Goal: Task Accomplishment & Management: Use online tool/utility

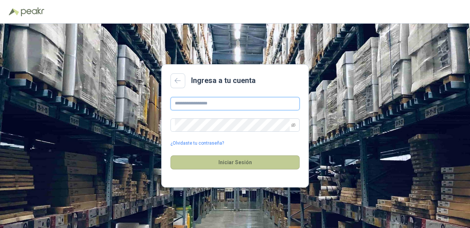
type input "**********"
click at [242, 165] on button "Iniciar Sesión" at bounding box center [235, 162] width 129 height 14
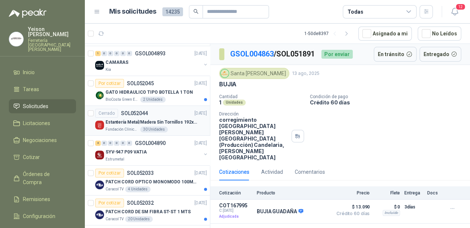
scroll to position [59, 0]
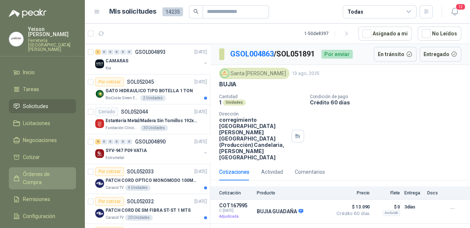
click at [35, 167] on link "Órdenes de Compra" at bounding box center [42, 178] width 67 height 22
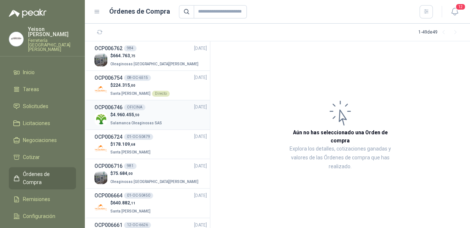
click at [148, 115] on p "$ 4.960.455 ,50" at bounding box center [136, 115] width 53 height 7
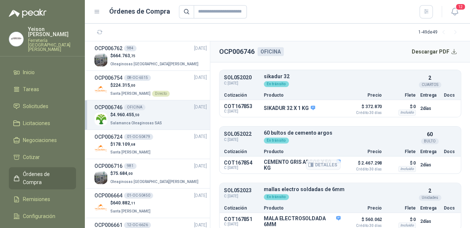
scroll to position [188, 0]
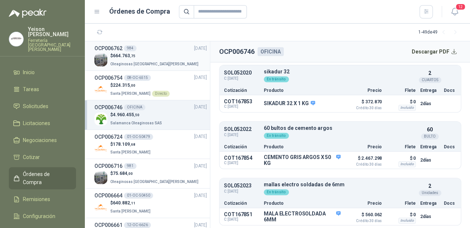
click at [151, 61] on p "Oleaginosas [GEOGRAPHIC_DATA][PERSON_NAME]" at bounding box center [155, 63] width 90 height 8
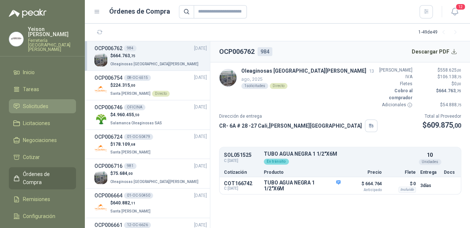
click at [38, 102] on span "Solicitudes" at bounding box center [35, 106] width 25 height 8
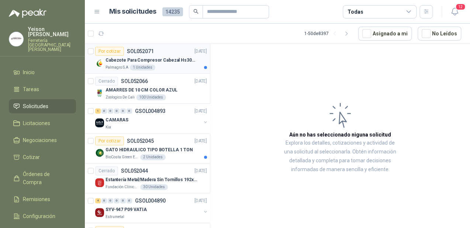
click at [141, 58] on p "Cabezote Para Compresor Cabezal Hs3065a Nuevo Marca 3hp" at bounding box center [152, 60] width 92 height 7
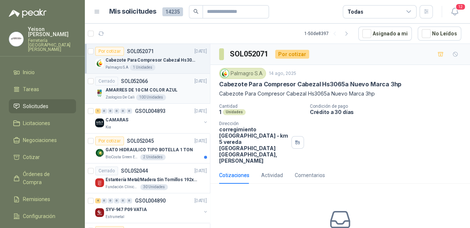
click at [170, 91] on p "AMARRES DE 10 CM COLOR AZUL" at bounding box center [142, 90] width 72 height 7
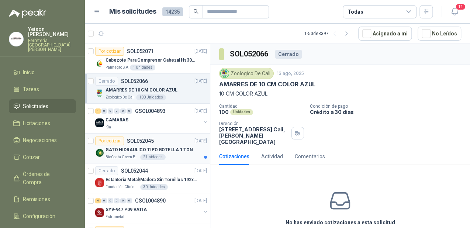
click at [161, 152] on p "GATO HIDRAULICO TIPO BOTELLA 1 TON" at bounding box center [150, 150] width 88 height 7
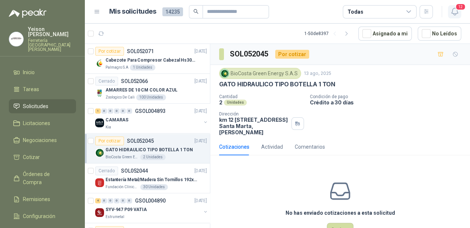
click at [452, 12] on icon "button" at bounding box center [455, 11] width 9 height 9
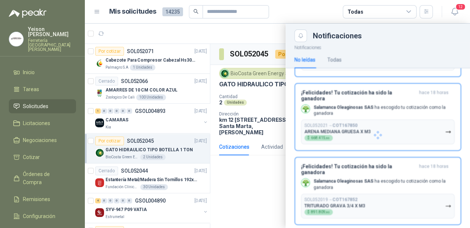
scroll to position [624, 0]
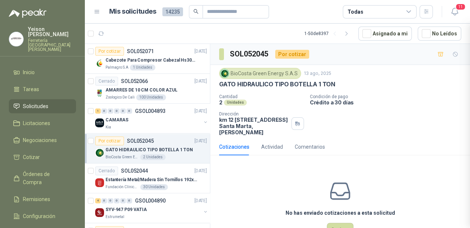
scroll to position [560, 0]
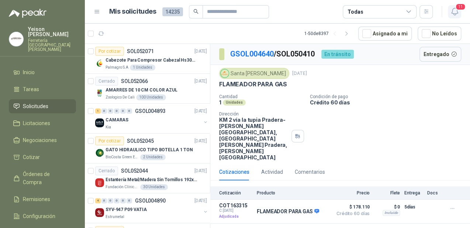
click at [458, 9] on span "11" at bounding box center [461, 6] width 10 height 7
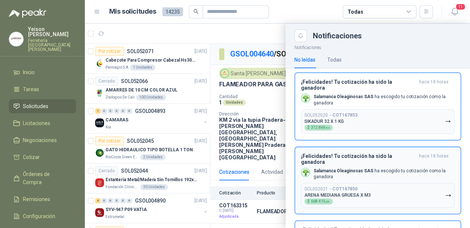
click at [382, 183] on button "SOL052021 → COT167850 ARENA MEDIANA GRUESA X M3 $ 668.415 ,86" at bounding box center [378, 195] width 154 height 25
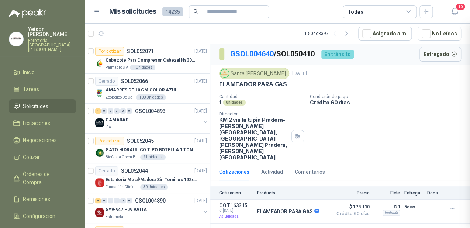
scroll to position [492, 0]
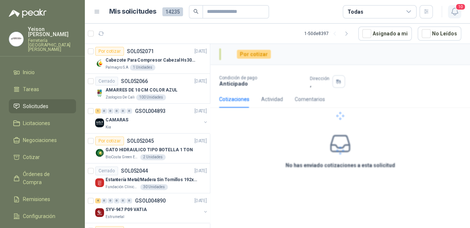
click at [455, 11] on icon "button" at bounding box center [455, 11] width 9 height 9
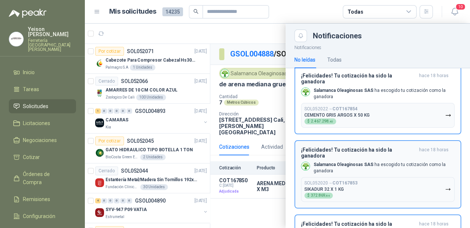
click at [378, 162] on p "Salamanca Oleaginosas SAS ha escogido tu cotización como la ganadora" at bounding box center [384, 168] width 141 height 13
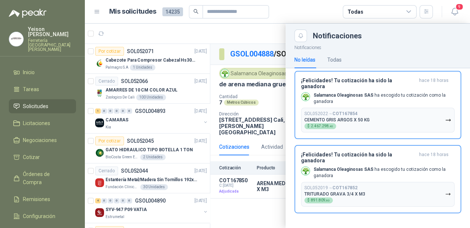
scroll to position [424, 0]
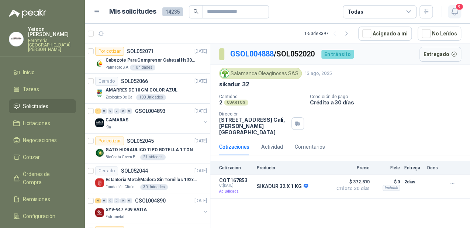
click at [461, 11] on button "9" at bounding box center [454, 11] width 13 height 13
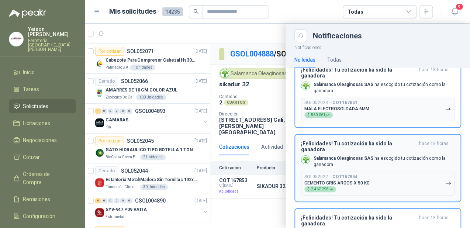
click at [380, 141] on h3 "¡Felicidades! Tu cotización ha sido la ganadora" at bounding box center [358, 147] width 115 height 12
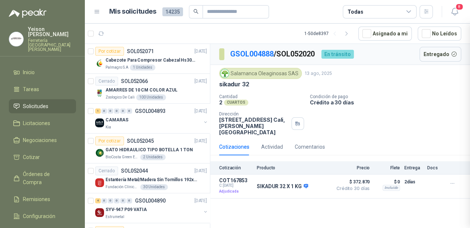
scroll to position [356, 0]
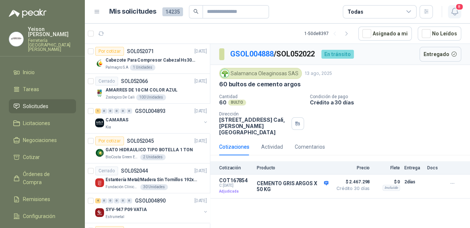
click at [453, 11] on icon "button" at bounding box center [455, 11] width 9 height 9
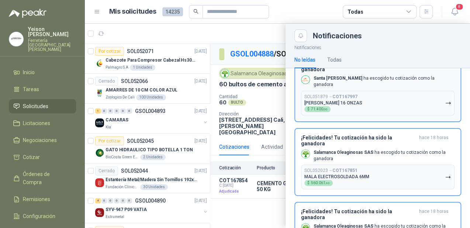
click at [372, 150] on p "Salamanca Oleaginosas SAS ha escogido tu cotización como la ganadora" at bounding box center [384, 156] width 141 height 13
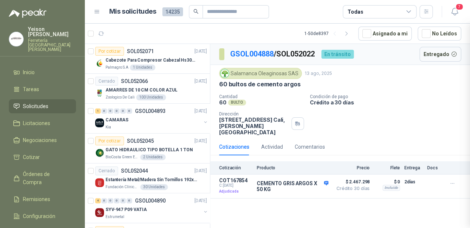
scroll to position [288, 0]
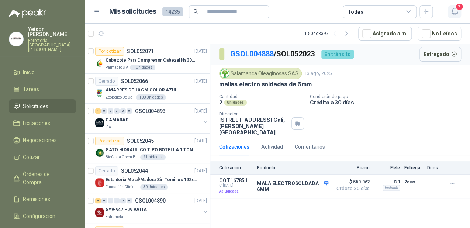
click at [455, 7] on icon "button" at bounding box center [455, 11] width 9 height 9
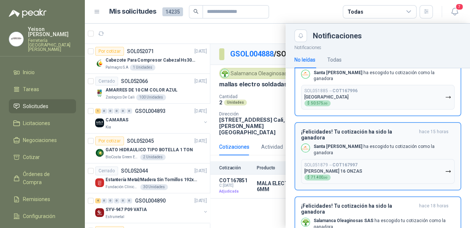
click at [373, 144] on p "Santa [PERSON_NAME] ha escogido tu cotización como la ganadora" at bounding box center [384, 150] width 141 height 13
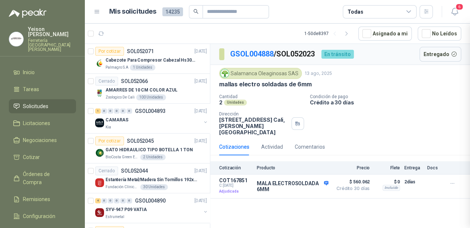
scroll to position [223, 0]
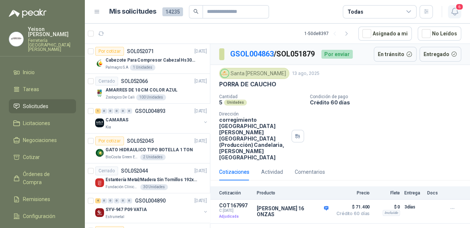
click at [454, 15] on icon "button" at bounding box center [455, 11] width 6 height 7
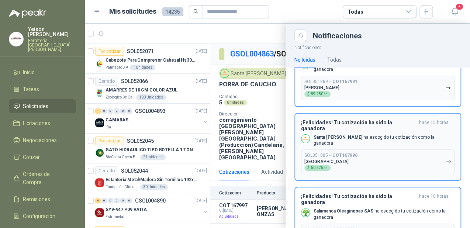
click at [388, 120] on h3 "¡Felicidades! Tu cotización ha sido la ganadora" at bounding box center [358, 126] width 115 height 12
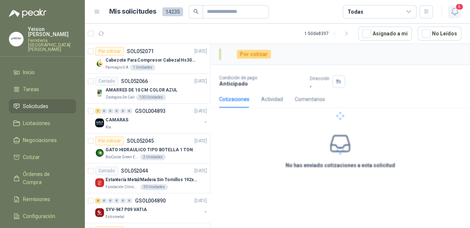
click at [456, 8] on span "5" at bounding box center [460, 6] width 8 height 7
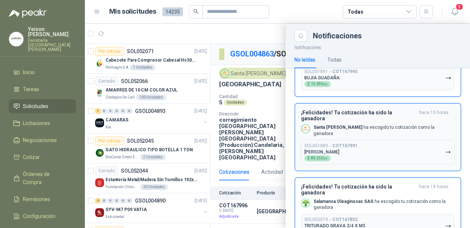
click at [371, 124] on p "Santa [PERSON_NAME] ha escogido tu cotización como la ganadora" at bounding box center [384, 130] width 141 height 13
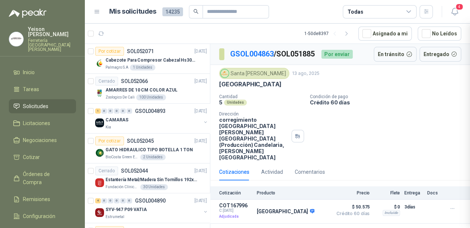
scroll to position [95, 0]
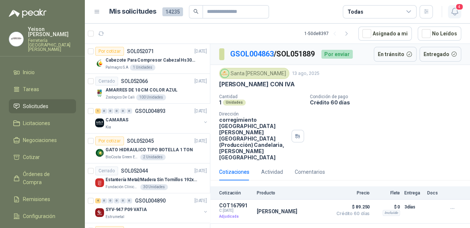
click at [453, 11] on icon "button" at bounding box center [455, 11] width 9 height 9
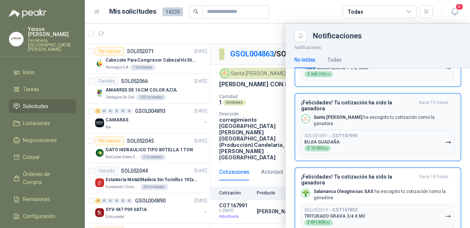
click at [390, 114] on p "Santa [PERSON_NAME] ha escogido tu cotización como la ganadora" at bounding box center [384, 120] width 141 height 13
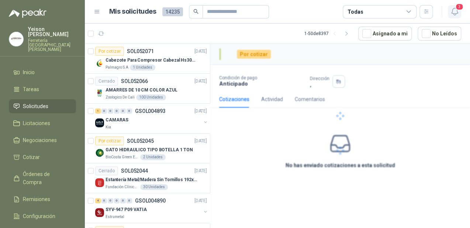
click at [453, 11] on icon "button" at bounding box center [455, 11] width 9 height 9
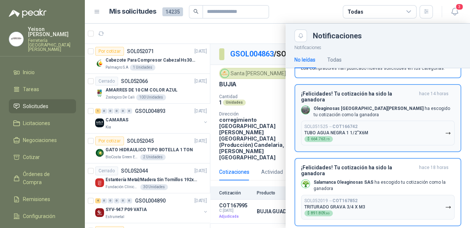
click at [386, 106] on p "Oleaginosas San [PERSON_NAME] ha escogido tu cotización como la ganadora" at bounding box center [384, 112] width 141 height 13
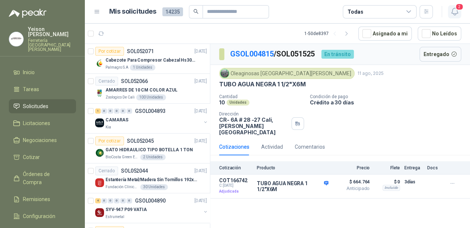
click at [454, 15] on icon "button" at bounding box center [455, 11] width 6 height 7
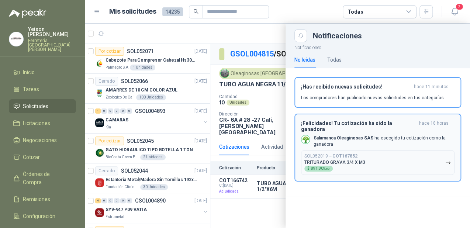
click at [384, 137] on p "Salamanca Oleaginosas SAS ha escogido tu cotización como la ganadora" at bounding box center [384, 141] width 141 height 13
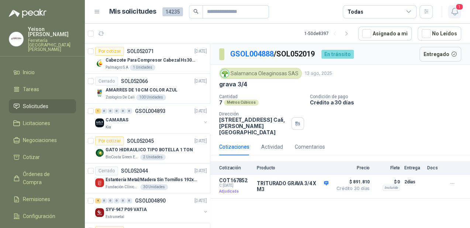
click at [456, 12] on icon "button" at bounding box center [455, 11] width 9 height 9
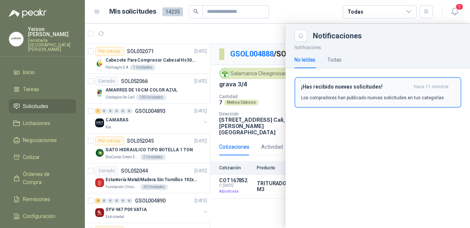
click at [395, 91] on div "¡Has recibido nuevas solicitudes! hace 11 minutos Los compradores han publicado…" at bounding box center [378, 92] width 154 height 17
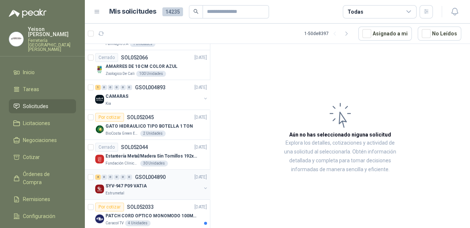
scroll to position [59, 0]
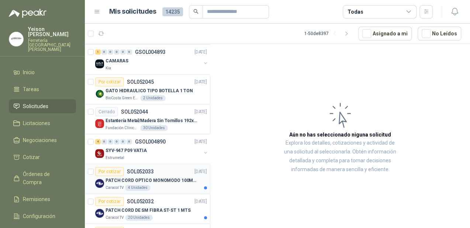
click at [154, 182] on p "PATCH CORD OPTICO MONOMODO 100MTS" at bounding box center [152, 180] width 92 height 7
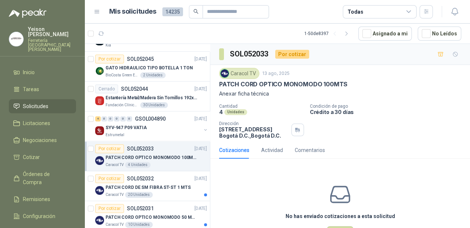
scroll to position [118, 0]
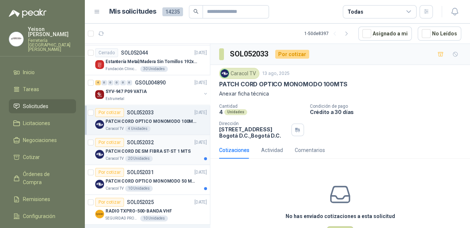
click at [160, 157] on div "Caracol TV 20 Unidades" at bounding box center [157, 159] width 102 height 6
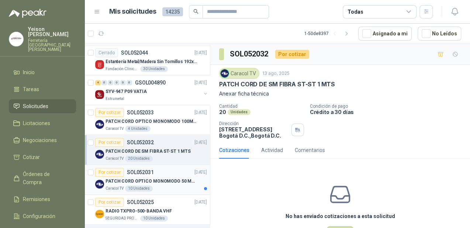
click at [155, 182] on p "PATCH CORD OPTICO MONOMODO 50 MTS" at bounding box center [152, 181] width 92 height 7
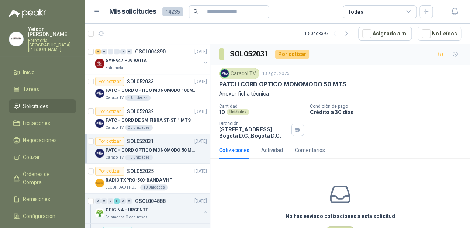
scroll to position [177, 0]
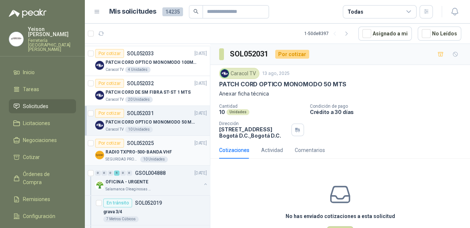
click at [160, 157] on div "10 Unidades" at bounding box center [154, 160] width 28 height 6
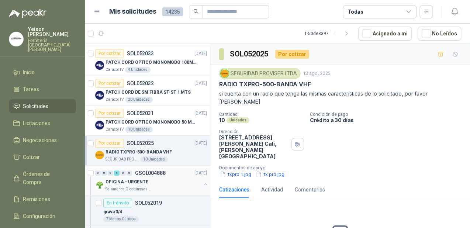
scroll to position [236, 0]
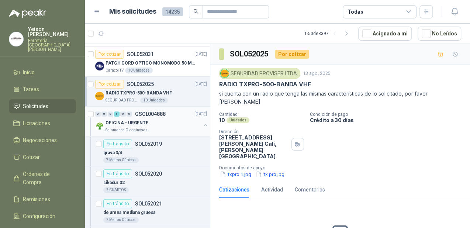
click at [203, 124] on button "button" at bounding box center [206, 125] width 6 height 6
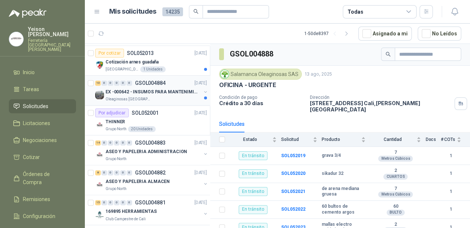
scroll to position [502, 0]
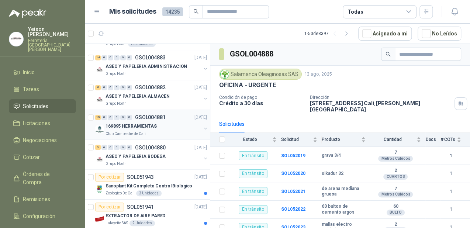
click at [138, 124] on p "169895 HERRAMIENTAS" at bounding box center [131, 126] width 51 height 7
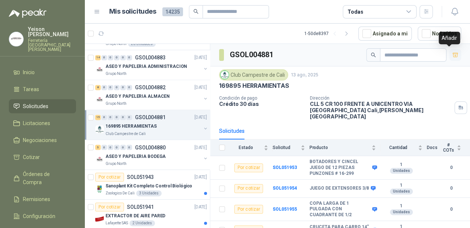
click at [453, 55] on button "button" at bounding box center [456, 55] width 12 height 12
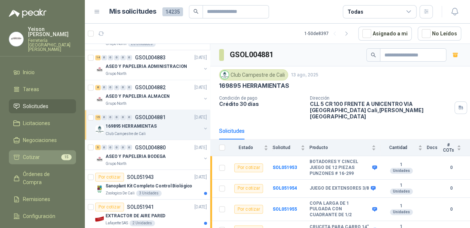
click at [46, 153] on li "Cotizar 15" at bounding box center [42, 157] width 58 height 8
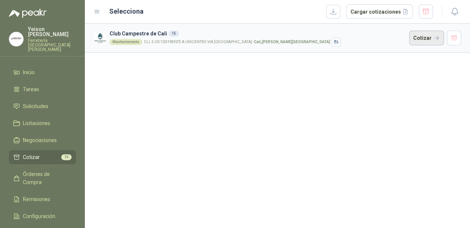
click at [419, 35] on button "Cotizar" at bounding box center [427, 38] width 35 height 15
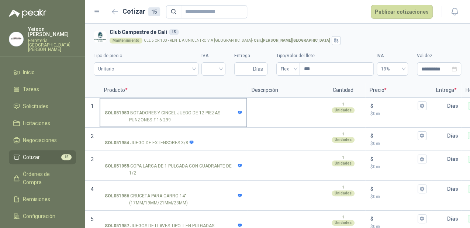
click at [178, 105] on input "SOL051953 - BOTADORES Y CINCEL JUEGO DE 12 PIEZAS PUNZONES # 16-299" at bounding box center [173, 106] width 137 height 6
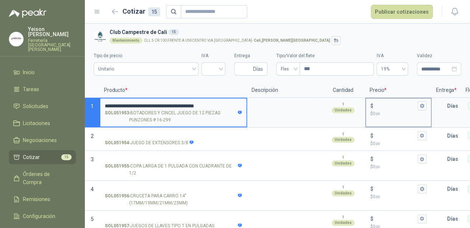
type input "**********"
click at [379, 105] on input "$ $ 0 ,00" at bounding box center [395, 106] width 41 height 6
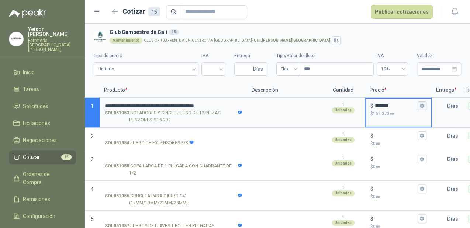
type input "*******"
click at [421, 106] on icon "button" at bounding box center [422, 106] width 4 height 4
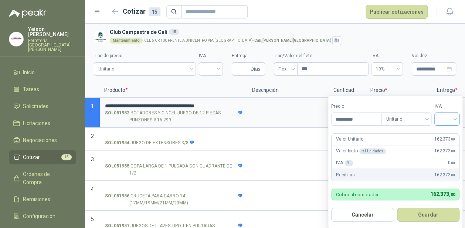
click at [451, 118] on input "search" at bounding box center [446, 118] width 16 height 11
click at [448, 134] on div "19%" at bounding box center [449, 135] width 14 height 8
click at [438, 214] on button "Guardar" at bounding box center [430, 215] width 64 height 14
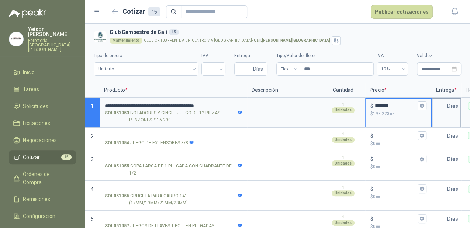
click at [443, 104] on input "text" at bounding box center [440, 106] width 15 height 15
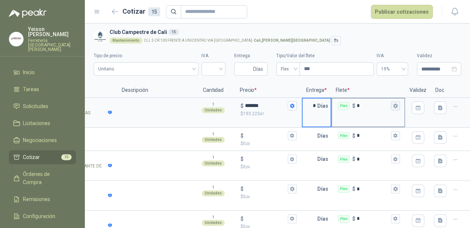
type input "*"
click at [393, 106] on icon "button" at bounding box center [395, 105] width 5 height 5
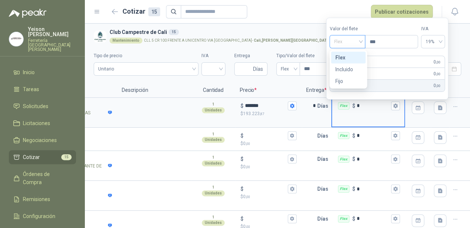
click at [361, 41] on span "Flex" at bounding box center [347, 41] width 27 height 11
click at [339, 71] on div "Incluido" at bounding box center [349, 69] width 26 height 8
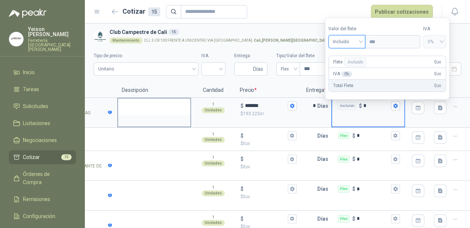
click at [156, 106] on textarea at bounding box center [154, 107] width 72 height 17
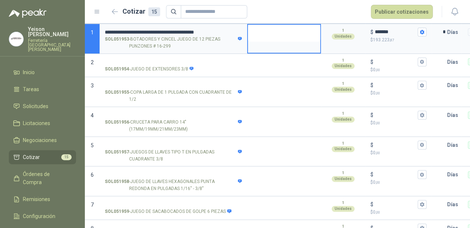
scroll to position [66, 0]
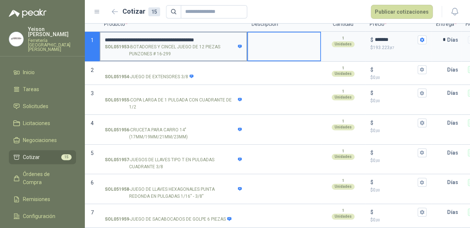
click at [220, 40] on input "**********" at bounding box center [173, 40] width 137 height 6
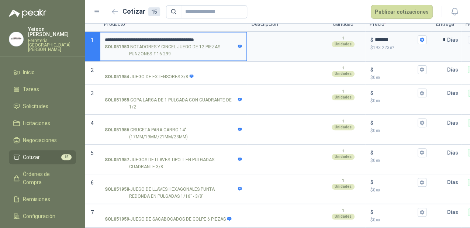
click at [107, 39] on input "**********" at bounding box center [173, 40] width 137 height 6
click at [190, 46] on p "SOL051953 - BOTADORES Y CINCEL JUEGO DE 12 PIEZAS PUNZONES # 16-299" at bounding box center [173, 51] width 137 height 14
click at [190, 43] on input "**********" at bounding box center [173, 40] width 137 height 6
click at [218, 37] on input "**********" at bounding box center [173, 40] width 137 height 6
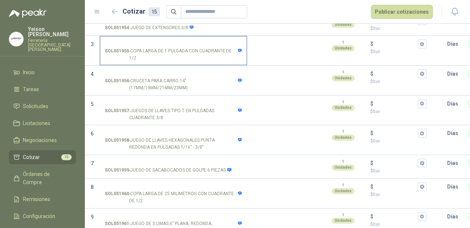
scroll to position [125, 0]
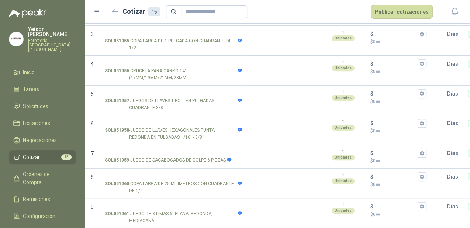
type input "**********"
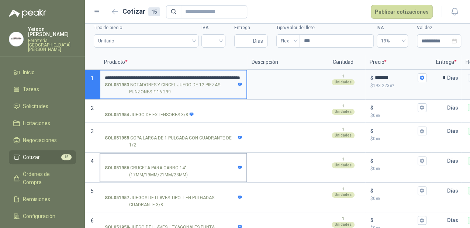
scroll to position [59, 0]
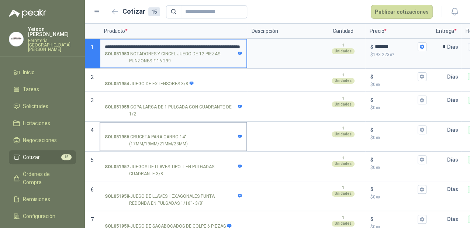
click at [130, 127] on input "SOL051956 - CRUCETA PARA CARRO 14" (17MM/19MM/21MM/23MM)" at bounding box center [173, 130] width 137 height 6
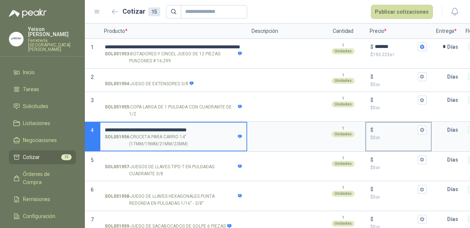
click at [378, 130] on input "$ $ 0 ,00" at bounding box center [395, 130] width 41 height 6
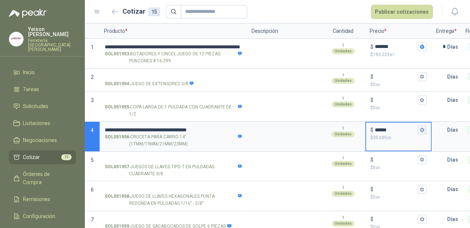
type input "******"
click at [426, 129] on button "$ ****** $ 35.600 ,00" at bounding box center [422, 130] width 9 height 9
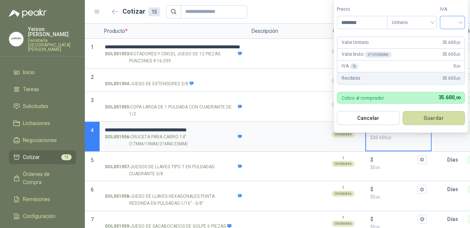
click at [461, 19] on input "search" at bounding box center [453, 21] width 16 height 11
click at [452, 38] on div "19%" at bounding box center [454, 38] width 14 height 8
click at [426, 119] on button "Guardar" at bounding box center [435, 118] width 64 height 14
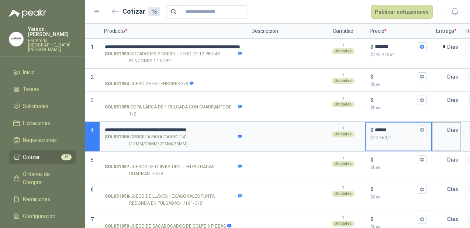
click at [443, 132] on input "text" at bounding box center [440, 130] width 15 height 15
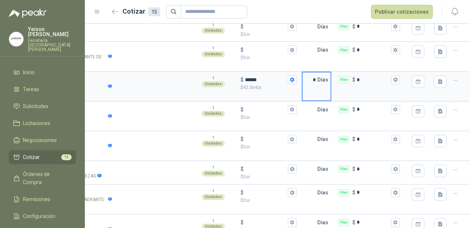
scroll to position [96, 0]
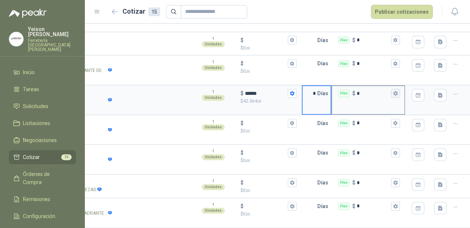
type input "*"
click at [394, 92] on icon "button" at bounding box center [396, 93] width 4 height 4
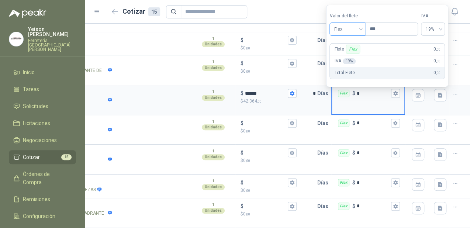
click at [361, 30] on span "Flex" at bounding box center [347, 29] width 27 height 11
click at [347, 55] on div "Incluido" at bounding box center [349, 57] width 26 height 8
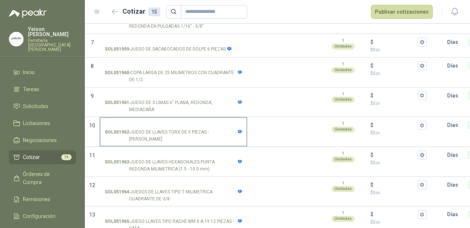
scroll to position [266, 0]
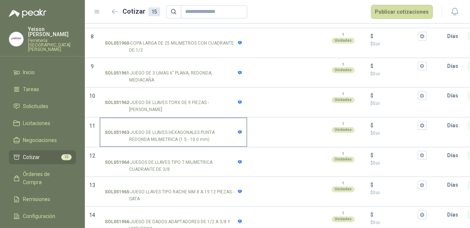
click at [146, 123] on input "SOL051963 - JUEGO DE LLAVES HEXAGONALES PUNTA REDONDA MILIMETRICA (1.5 - 10.0 m…" at bounding box center [173, 126] width 137 height 6
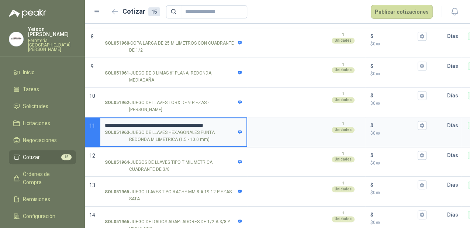
scroll to position [0, 1]
type input "**********"
click at [381, 123] on input "$ $ 0 ,00" at bounding box center [395, 126] width 41 height 6
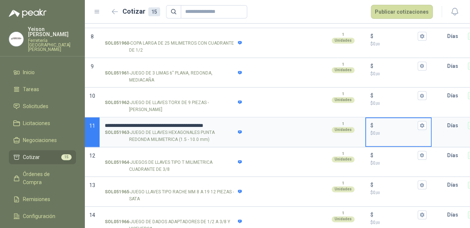
scroll to position [0, 0]
click at [388, 123] on input "$ $ 0 ,00" at bounding box center [395, 126] width 41 height 6
type input "******"
click at [423, 123] on icon "button" at bounding box center [422, 125] width 4 height 4
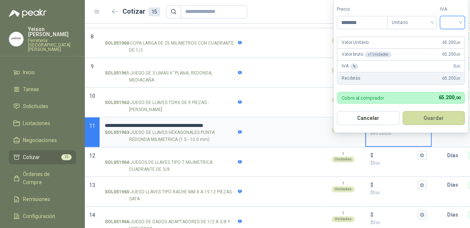
click at [456, 20] on input "search" at bounding box center [453, 21] width 16 height 11
click at [450, 37] on div "19%" at bounding box center [454, 38] width 14 height 8
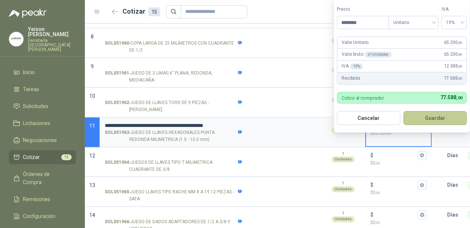
click at [444, 116] on button "Guardar" at bounding box center [436, 118] width 64 height 14
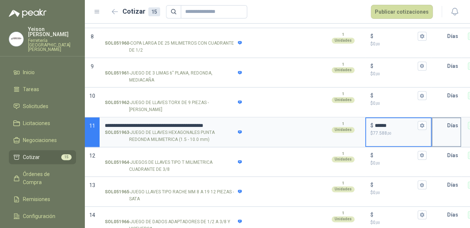
click at [438, 122] on input "text" at bounding box center [440, 125] width 15 height 15
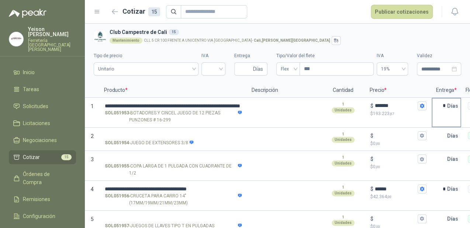
type input "*"
click at [444, 107] on input "*" at bounding box center [440, 106] width 15 height 15
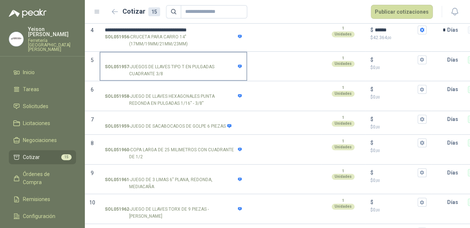
scroll to position [125, 0]
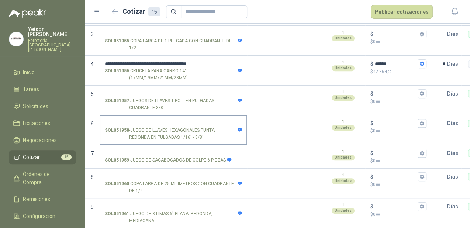
click at [129, 122] on input "SOL051958 - JUEGO DE LLAVES HEXAGONALES PUNTA REDONDA EN PULGADAS 1/16" - 3/8"" at bounding box center [173, 124] width 137 height 6
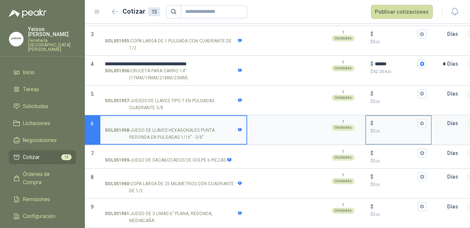
click at [379, 124] on input "$ $ 0 ,00" at bounding box center [395, 124] width 41 height 6
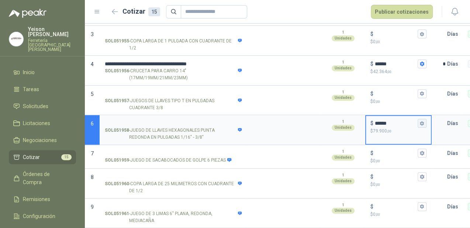
type input "******"
click at [423, 125] on icon "button" at bounding box center [422, 123] width 5 height 5
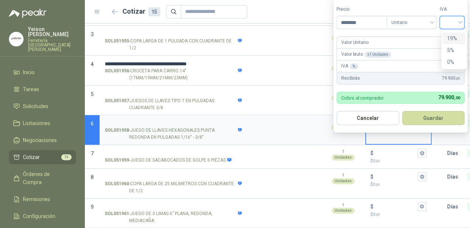
click at [456, 22] on input "search" at bounding box center [452, 21] width 16 height 11
click at [450, 39] on div "19%" at bounding box center [455, 38] width 14 height 8
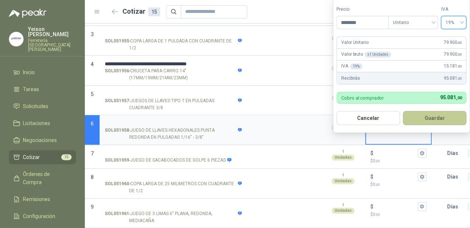
click at [445, 115] on button "Guardar" at bounding box center [435, 118] width 64 height 14
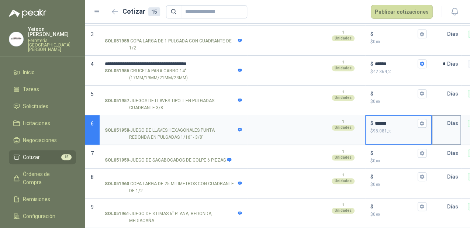
click at [448, 123] on p "Días" at bounding box center [455, 123] width 14 height 15
click at [445, 123] on input "text" at bounding box center [440, 123] width 15 height 15
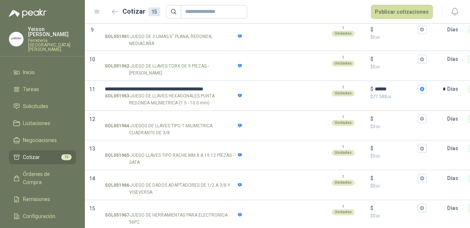
scroll to position [0, 136]
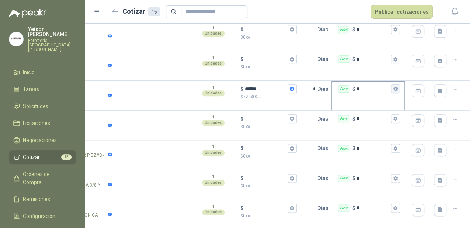
type input "*"
click at [394, 87] on icon "button" at bounding box center [396, 89] width 4 height 4
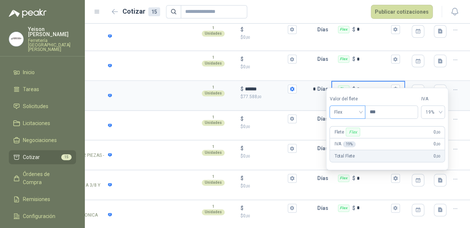
click at [354, 109] on span "Flex" at bounding box center [347, 112] width 27 height 11
click at [350, 137] on div "Incluido" at bounding box center [349, 140] width 26 height 8
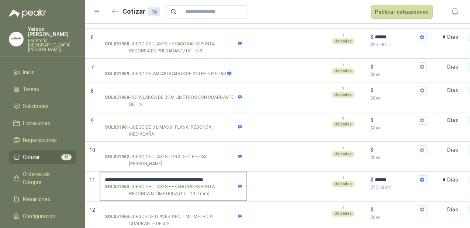
scroll to position [184, 0]
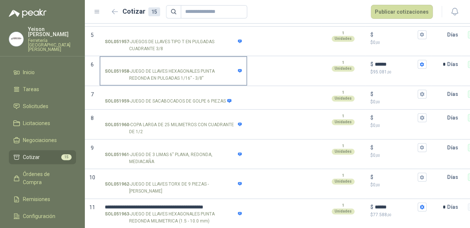
click at [130, 62] on input "SOL051958 - JUEGO DE LLAVES HEXAGONALES PUNTA REDONDA EN PULGADAS 1/16" - 3/8"" at bounding box center [173, 65] width 137 height 6
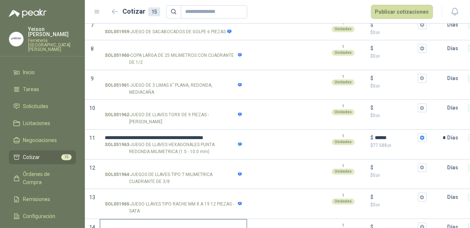
scroll to position [243, 0]
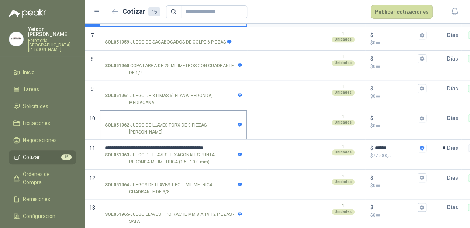
type input "**********"
click at [139, 118] on input "SOL051962 - JUEGO DE LLAVES TORX DE 9 PIEZAS - [PERSON_NAME]" at bounding box center [173, 119] width 137 height 6
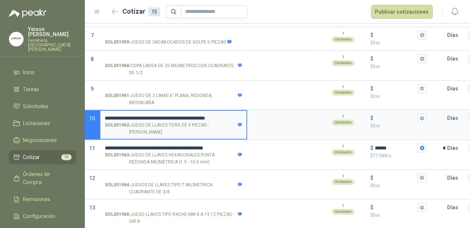
scroll to position [0, 7]
type input "**********"
click at [375, 114] on div "$" at bounding box center [399, 118] width 56 height 9
click at [375, 116] on input "$ $ 0 ,00" at bounding box center [395, 119] width 41 height 6
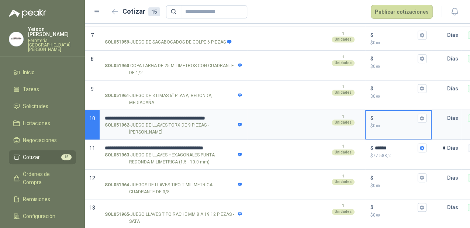
scroll to position [0, 0]
click at [377, 116] on input "$ $ 0 ,00" at bounding box center [395, 119] width 41 height 6
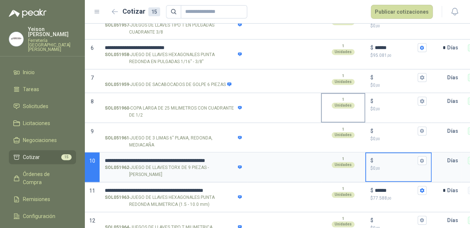
scroll to position [207, 0]
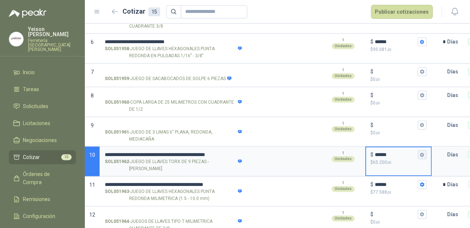
type input "******"
click at [421, 155] on icon "button" at bounding box center [422, 155] width 4 height 4
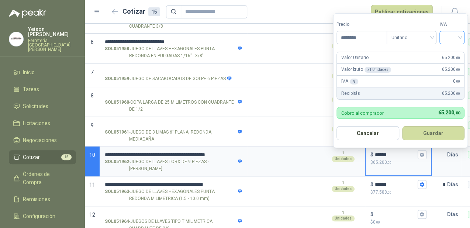
click at [460, 35] on input "search" at bounding box center [452, 36] width 16 height 11
click at [455, 51] on div "19%" at bounding box center [454, 53] width 14 height 8
click at [443, 136] on button "Guardar" at bounding box center [435, 133] width 64 height 14
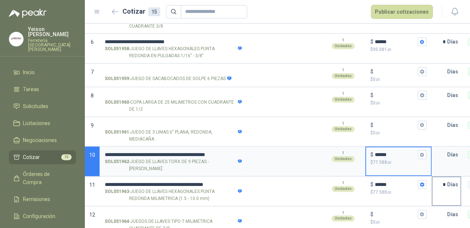
click at [436, 183] on input "*" at bounding box center [440, 184] width 15 height 15
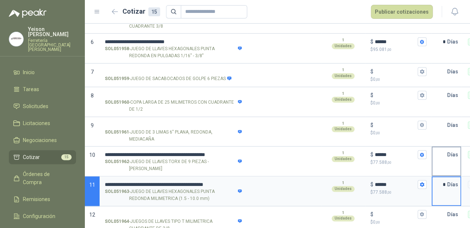
click at [443, 155] on input "text" at bounding box center [440, 154] width 15 height 15
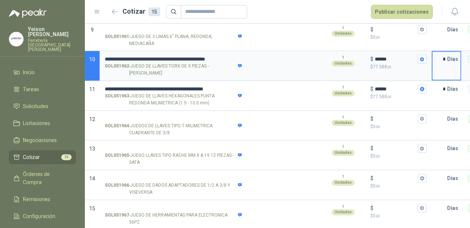
scroll to position [0, 136]
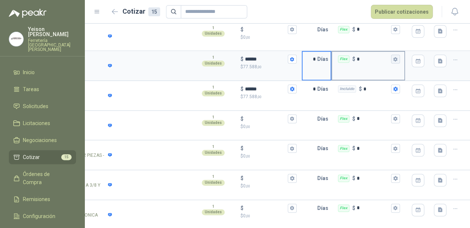
type input "*"
click at [391, 62] on button "Flex $ *" at bounding box center [395, 59] width 9 height 9
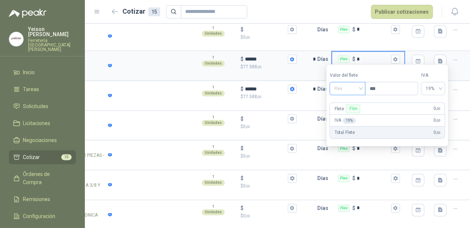
click at [365, 90] on div "Flex" at bounding box center [348, 88] width 36 height 13
click at [341, 114] on div "Incluido" at bounding box center [349, 116] width 26 height 8
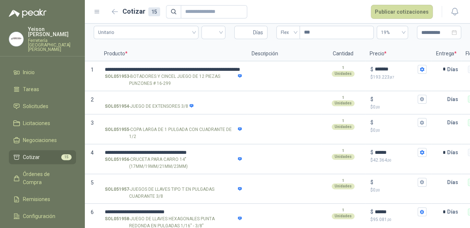
scroll to position [0, 0]
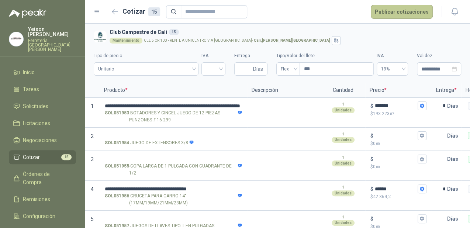
click at [391, 15] on button "Publicar cotizaciones" at bounding box center [402, 12] width 62 height 14
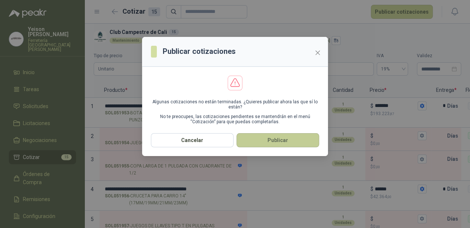
click at [272, 141] on button "Publicar" at bounding box center [278, 140] width 83 height 14
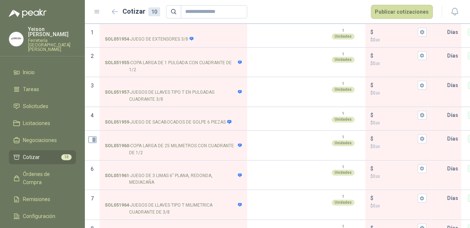
scroll to position [71, 0]
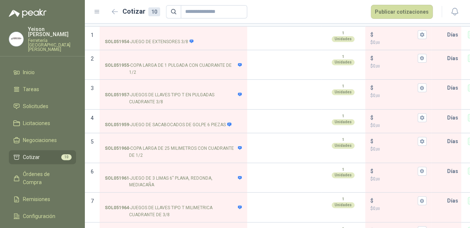
click at [46, 153] on li "Cotizar 10" at bounding box center [42, 157] width 58 height 8
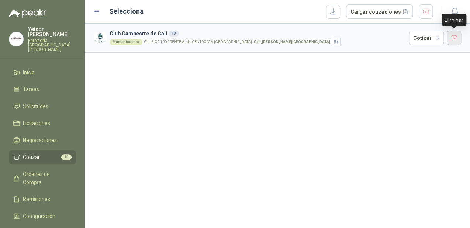
click at [450, 35] on button "button" at bounding box center [454, 38] width 15 height 15
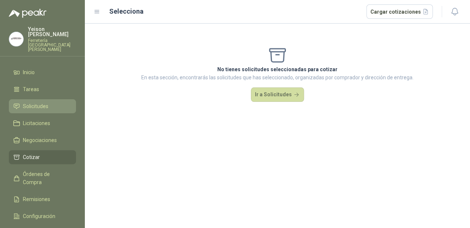
click at [42, 102] on span "Solicitudes" at bounding box center [35, 106] width 25 height 8
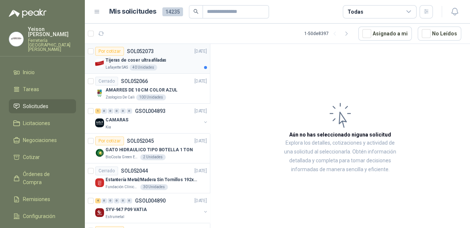
click at [156, 61] on p "Tijeras de coser ultra afiladas" at bounding box center [136, 60] width 61 height 7
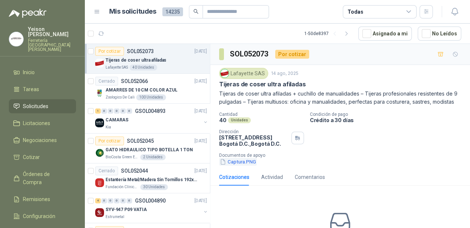
click at [232, 166] on button "Captura.PNG" at bounding box center [238, 162] width 38 height 8
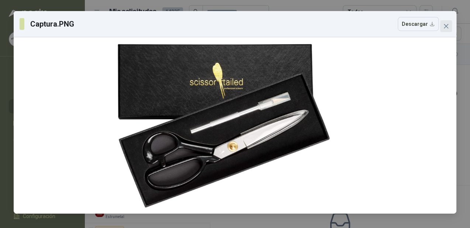
click at [442, 22] on button "Close" at bounding box center [447, 26] width 12 height 12
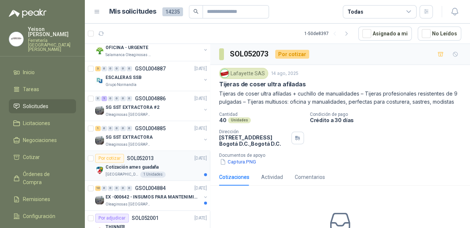
scroll to position [325, 0]
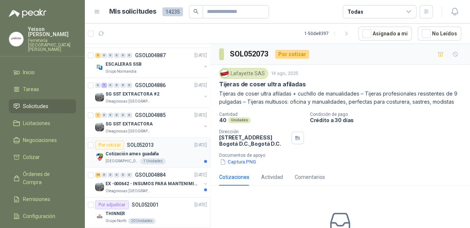
click at [162, 154] on div "Cotización arnes guadaña" at bounding box center [157, 154] width 102 height 9
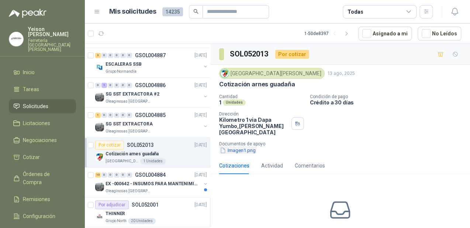
click at [242, 147] on button "Imagen1.png" at bounding box center [237, 151] width 37 height 8
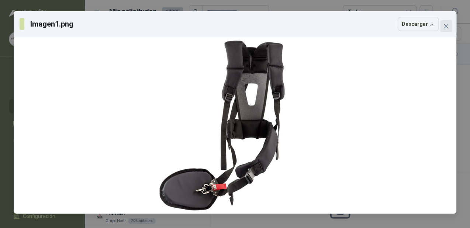
click at [449, 21] on button "Close" at bounding box center [447, 26] width 12 height 12
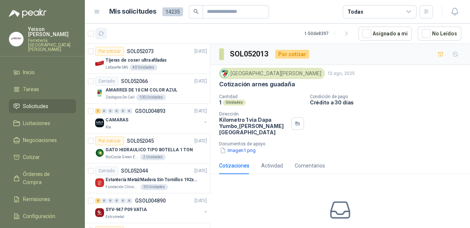
click at [106, 33] on button "button" at bounding box center [101, 34] width 12 height 12
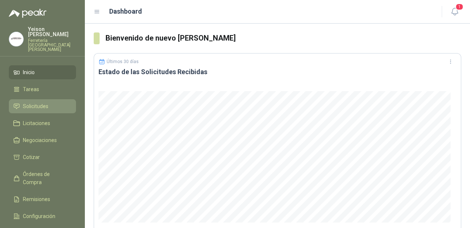
click at [32, 102] on span "Solicitudes" at bounding box center [35, 106] width 25 height 8
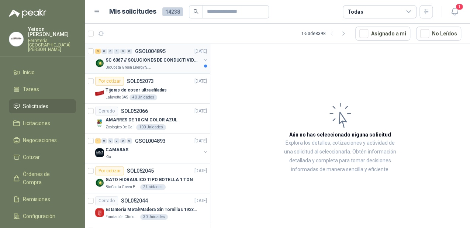
click at [160, 63] on p "SC 6367 // SOLUCIONES DE CONDUCTIVIDAD" at bounding box center [152, 60] width 92 height 7
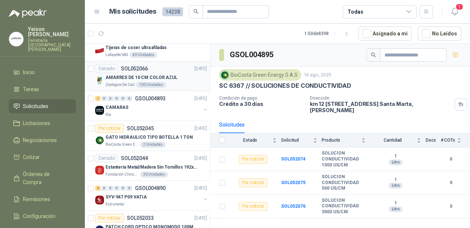
scroll to position [59, 0]
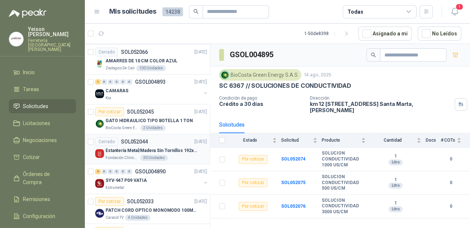
click at [167, 148] on p "Estantería Metal/Madera Sin Tornillos 192x100x50 cm 5 Niveles Gris" at bounding box center [152, 150] width 92 height 7
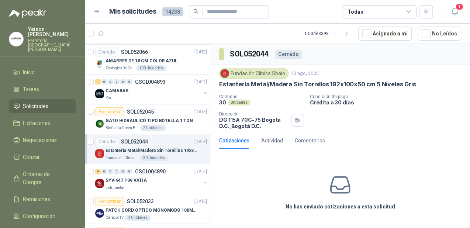
scroll to position [148, 0]
